Goal: Find specific page/section: Find specific page/section

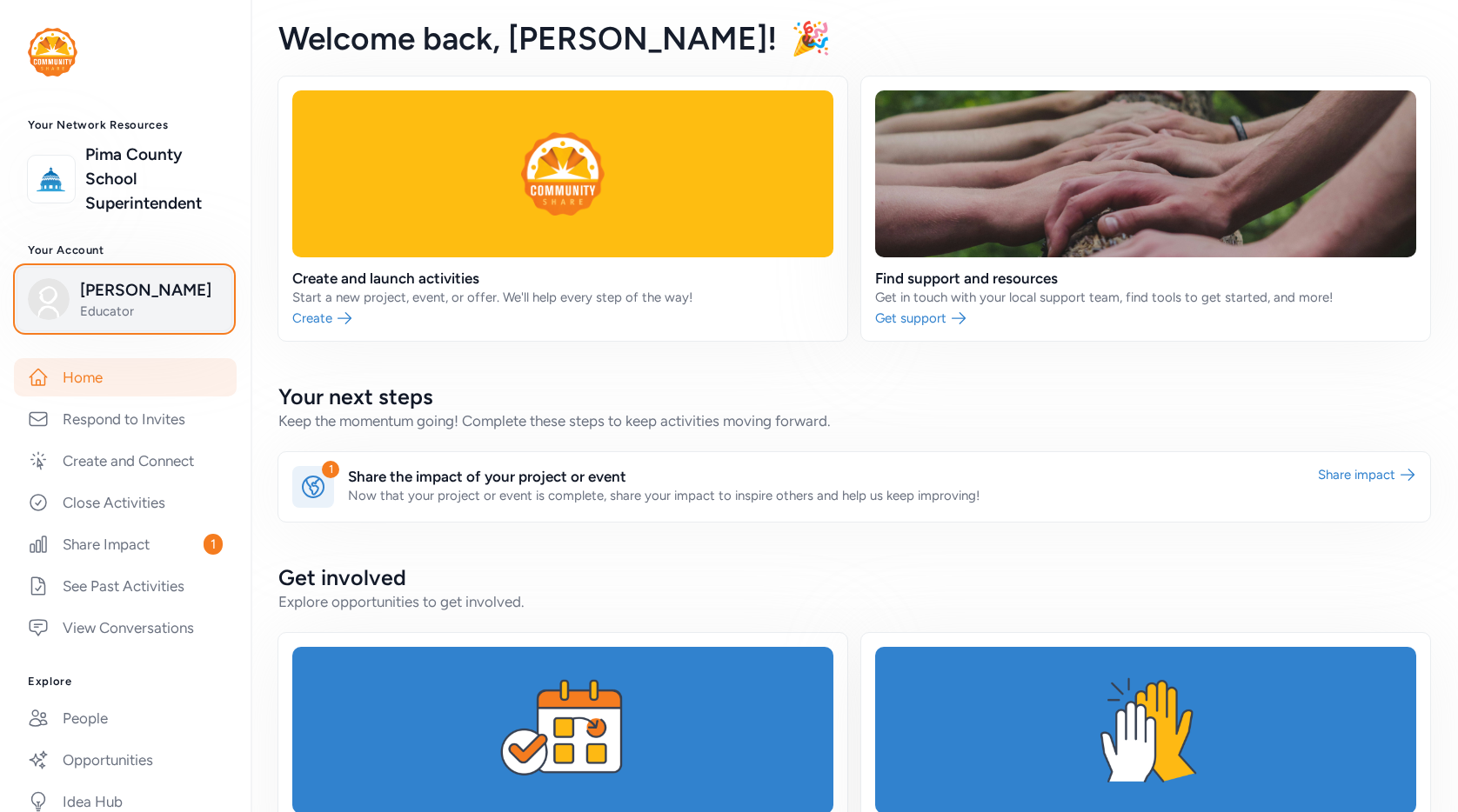
click at [107, 302] on span "Educator" at bounding box center [150, 311] width 141 height 18
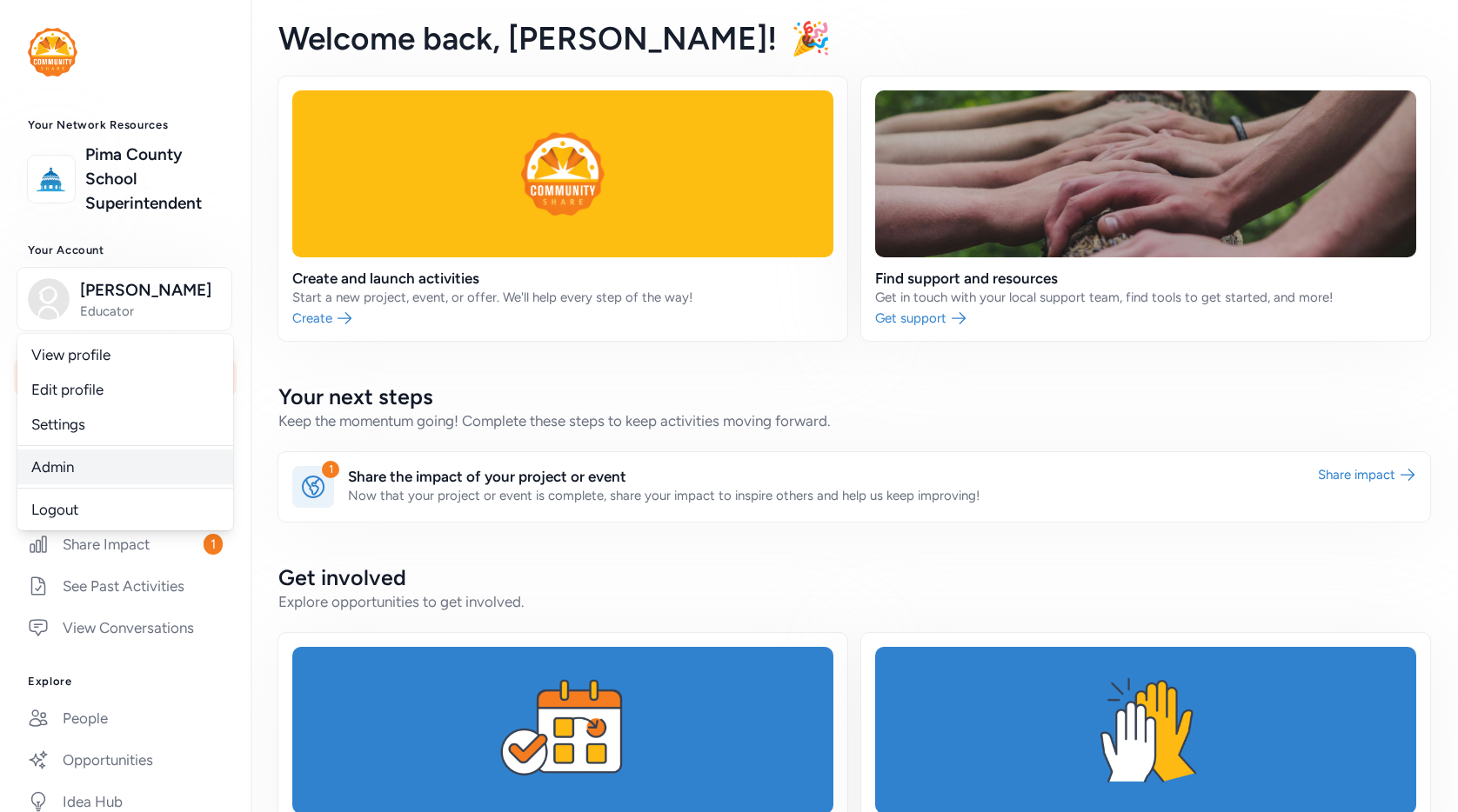
click at [61, 480] on link "Admin" at bounding box center [125, 466] width 216 height 35
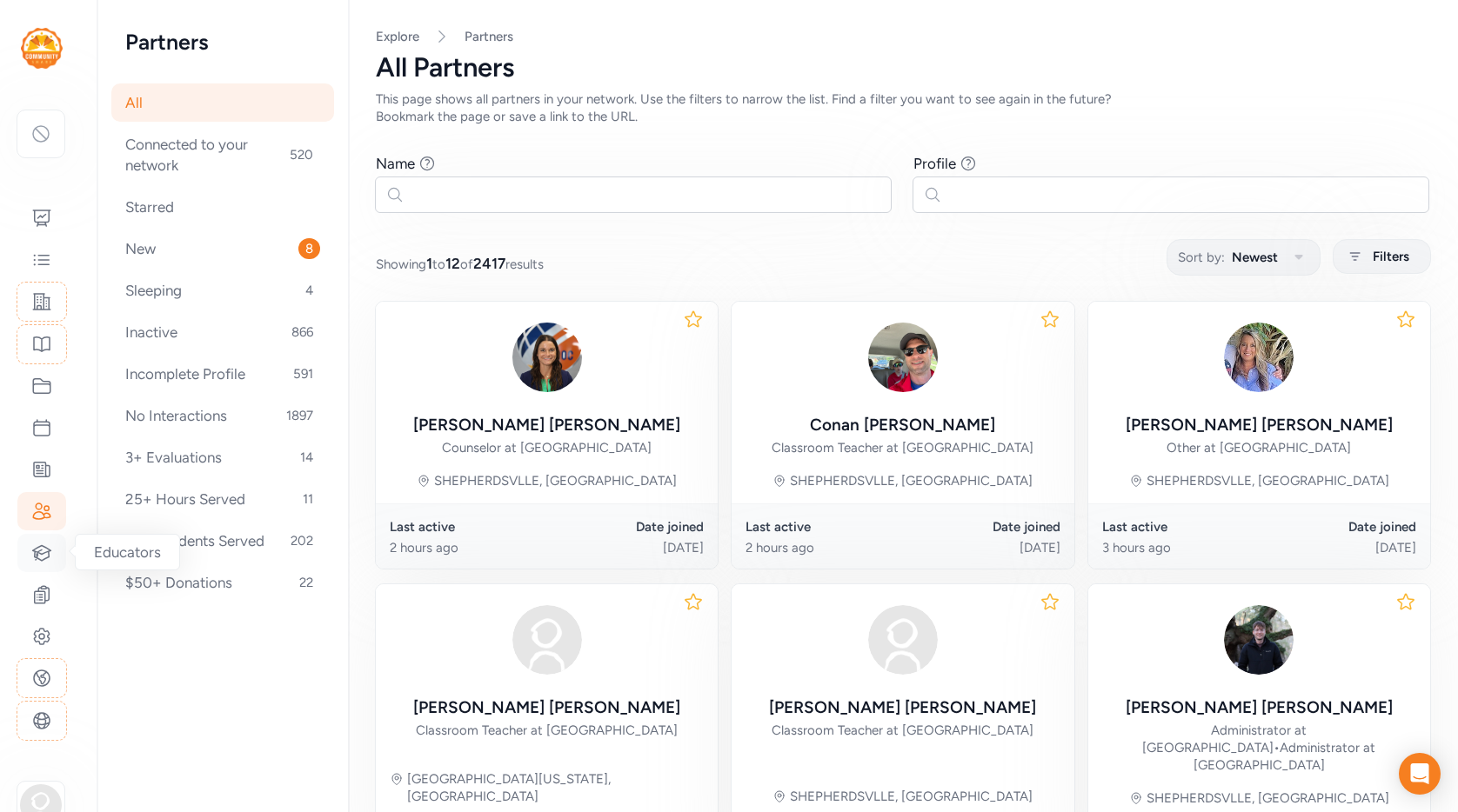
click at [35, 563] on icon at bounding box center [42, 553] width 21 height 21
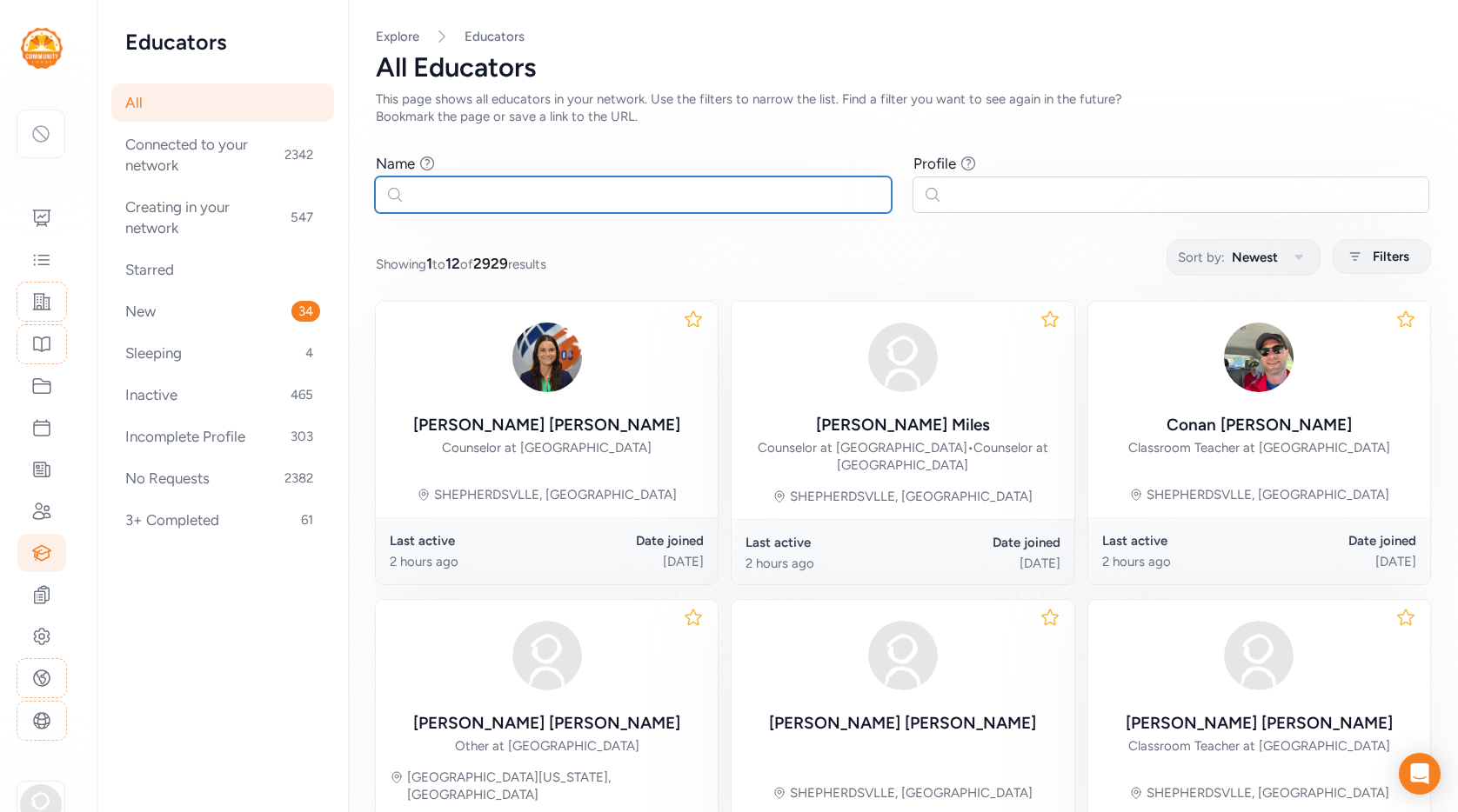
click at [490, 191] on input "text" at bounding box center [633, 194] width 517 height 36
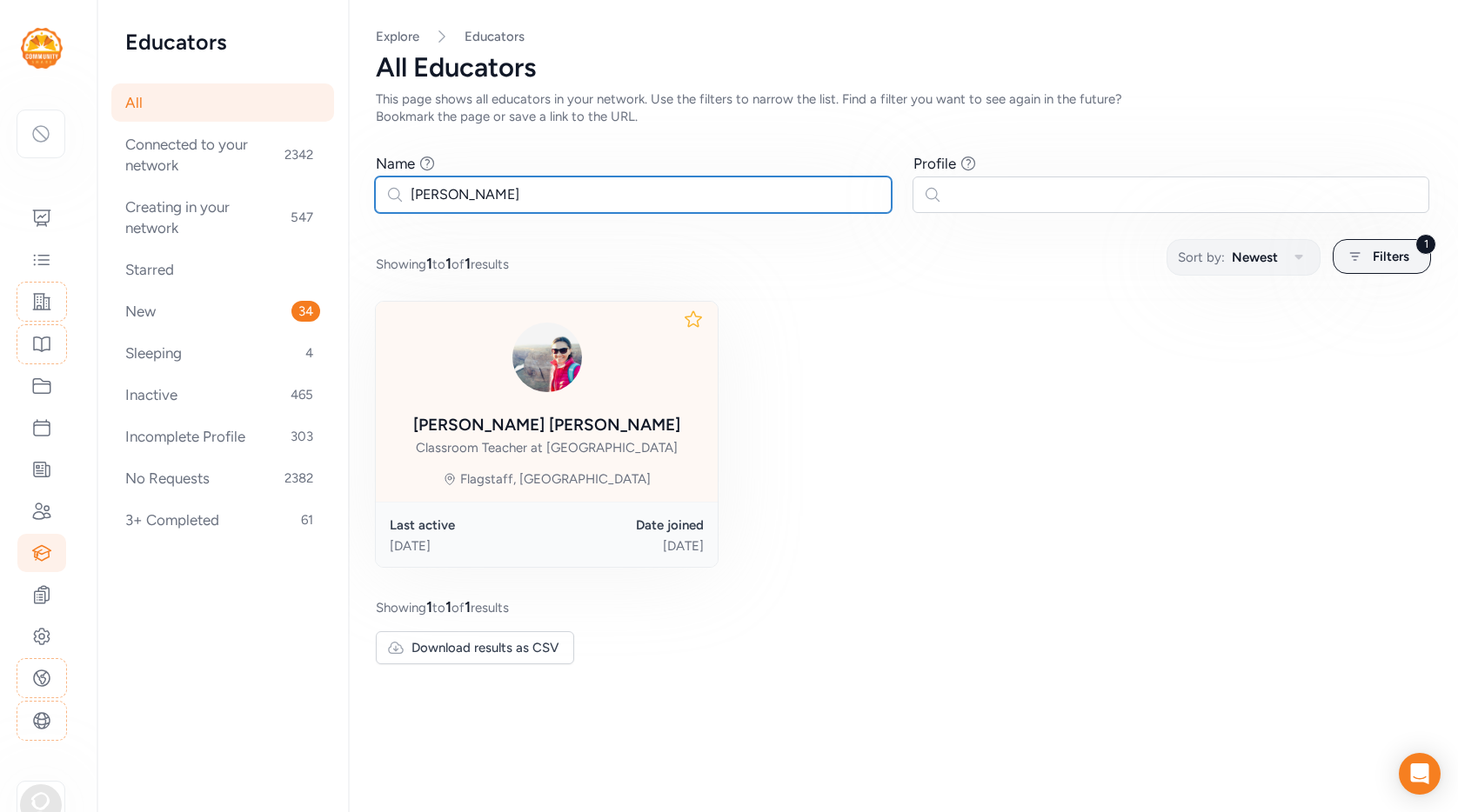
type input "[PERSON_NAME]"
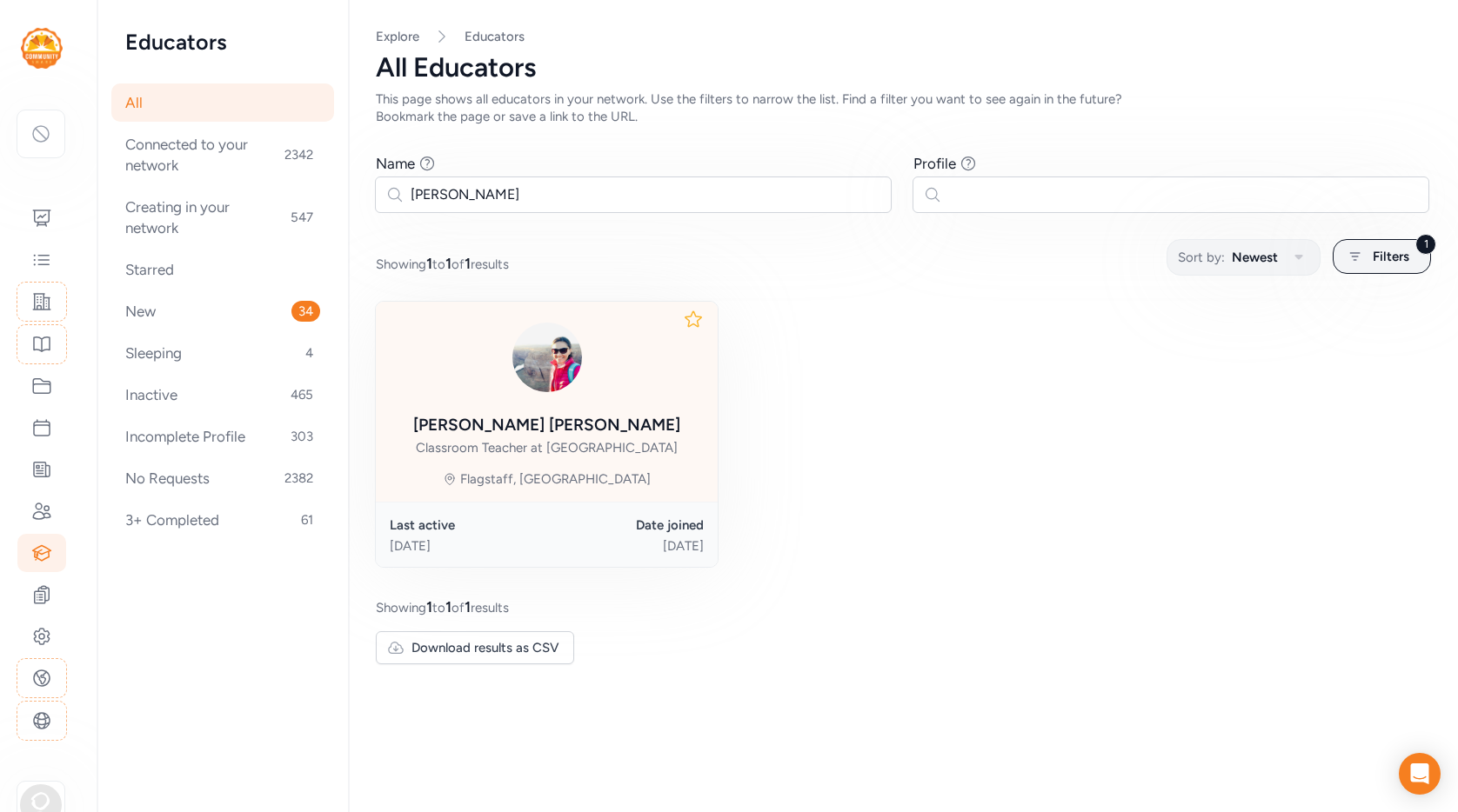
click at [559, 428] on div "[PERSON_NAME]" at bounding box center [546, 425] width 267 height 24
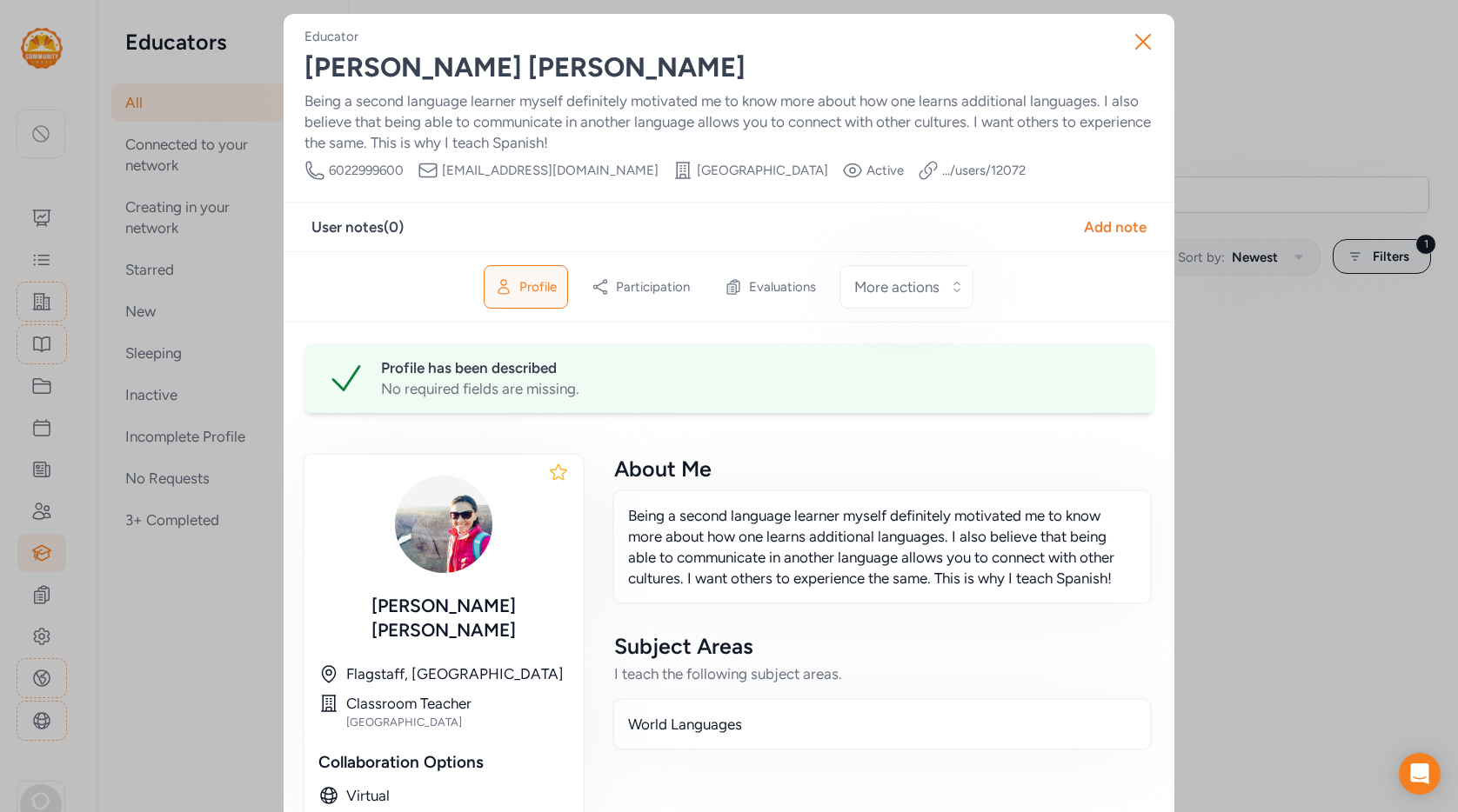
click at [1327, 556] on div "Close Educator [PERSON_NAME] Being a second language learner myself definitely …" at bounding box center [729, 726] width 1458 height 1453
